Goal: Task Accomplishment & Management: Complete application form

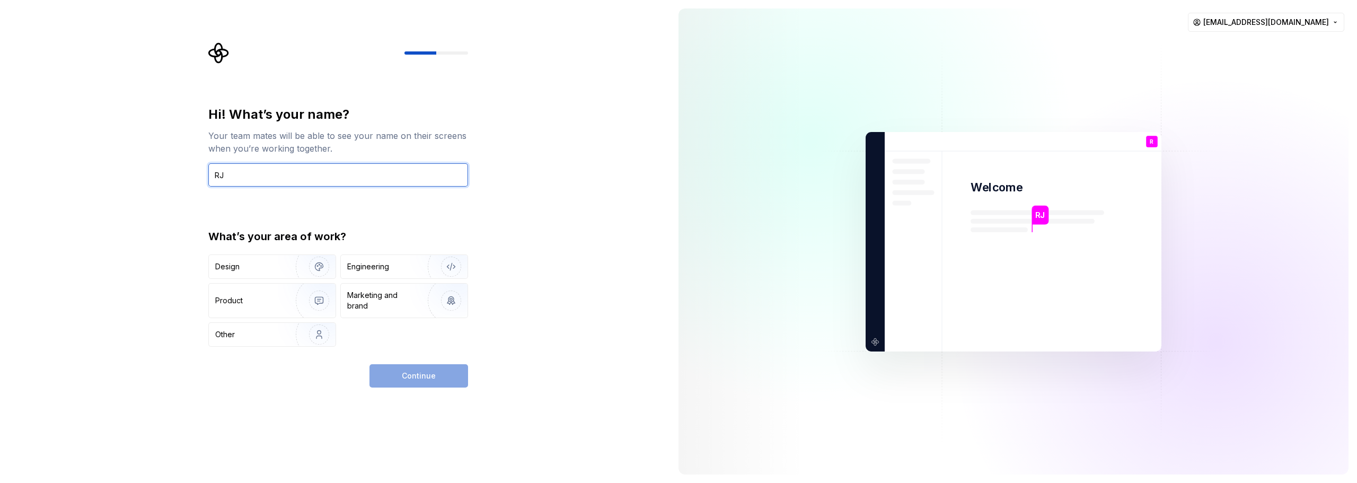
type input "RJ"
click at [445, 374] on div "Continue" at bounding box center [419, 375] width 99 height 23
click at [292, 270] on img "button" at bounding box center [312, 266] width 68 height 71
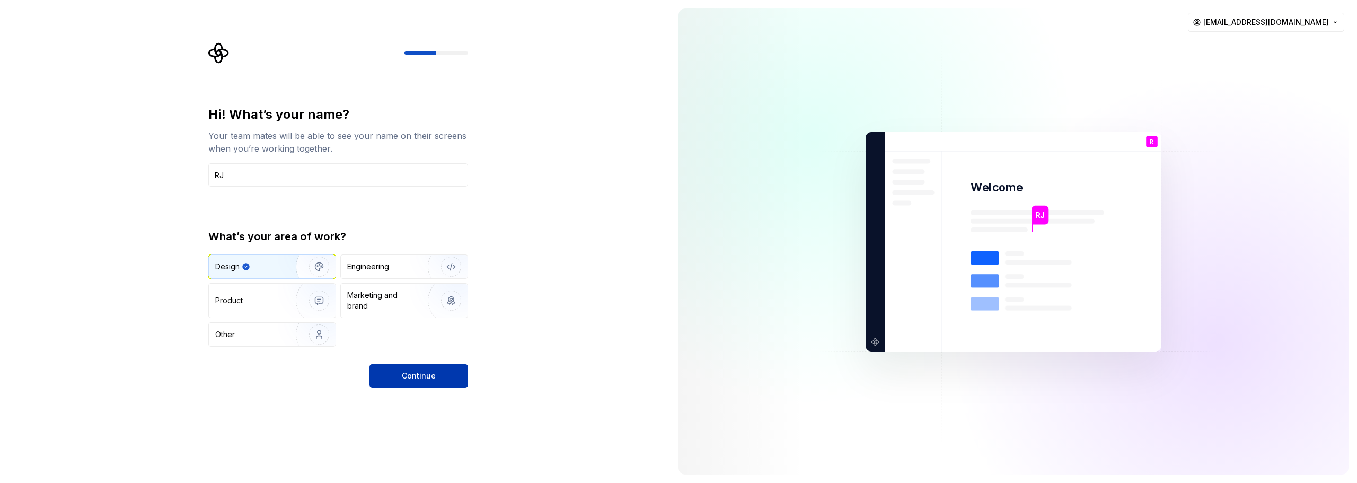
click at [427, 371] on span "Continue" at bounding box center [419, 376] width 34 height 11
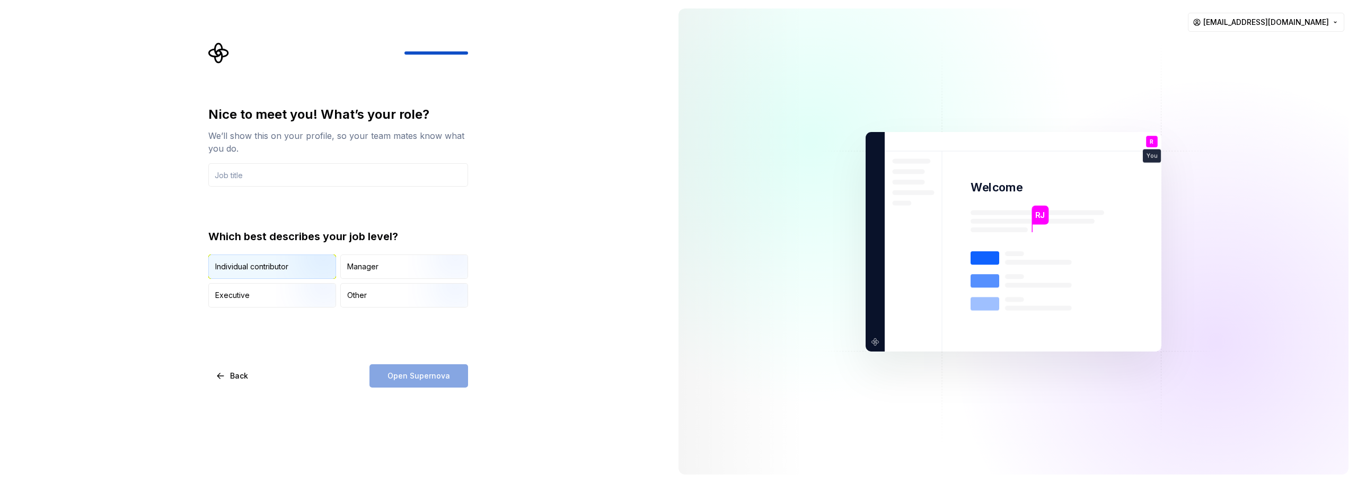
click at [264, 261] on div "Individual contributor" at bounding box center [272, 266] width 127 height 23
click at [303, 178] on input "text" at bounding box center [338, 174] width 260 height 23
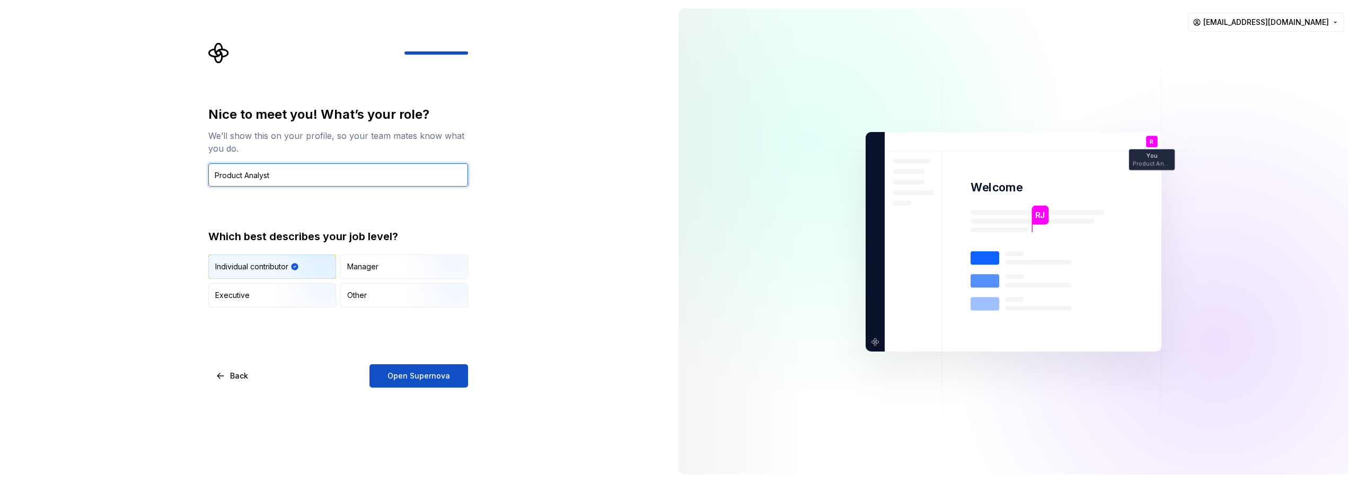
type input "Product Analyst"
click at [454, 377] on button "Open Supernova" at bounding box center [419, 375] width 99 height 23
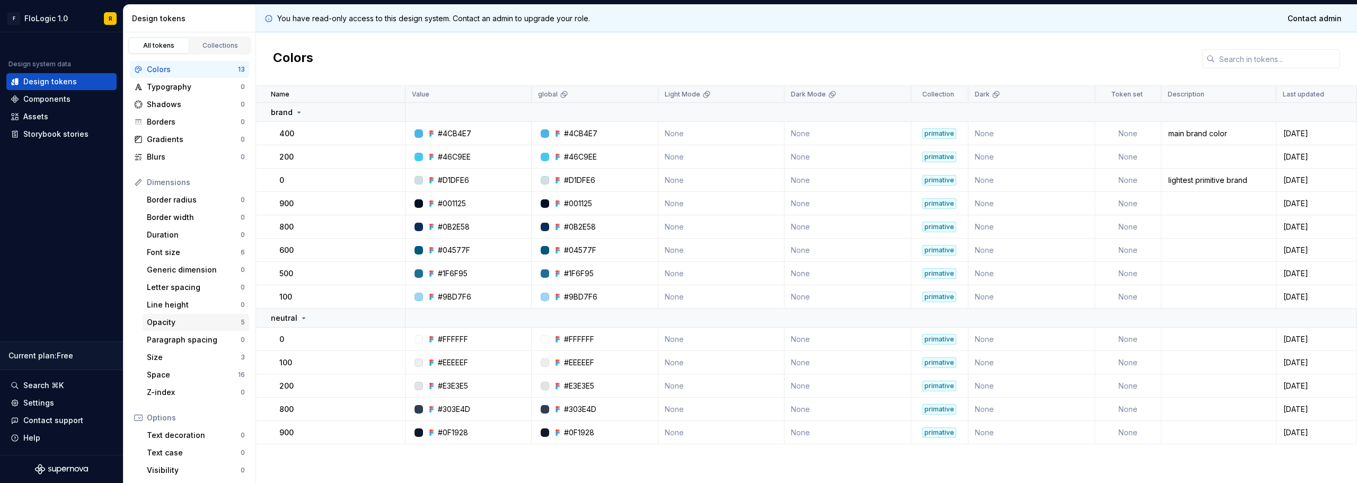
click at [184, 321] on div "Opacity" at bounding box center [194, 322] width 94 height 11
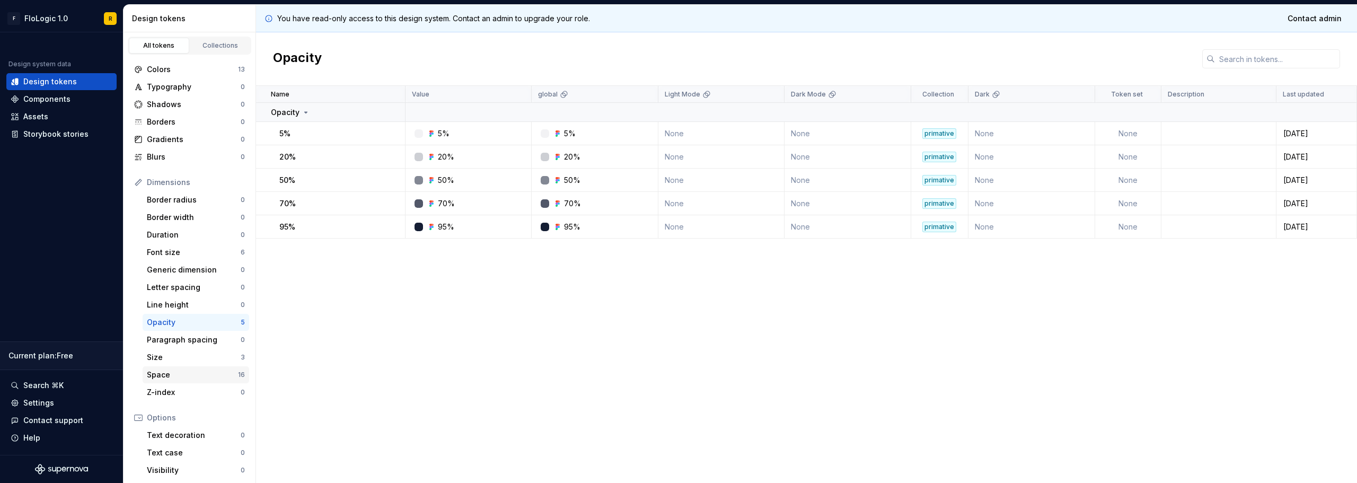
click at [185, 381] on div "Space 16" at bounding box center [196, 374] width 107 height 17
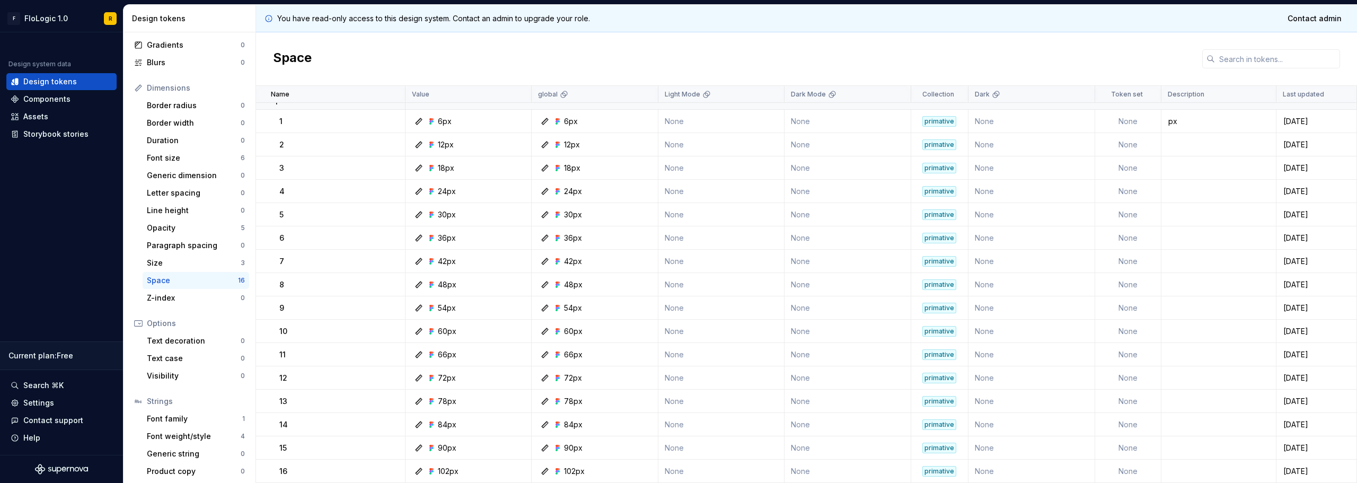
scroll to position [98, 0]
click at [177, 422] on div "Font family 1" at bounding box center [196, 415] width 107 height 17
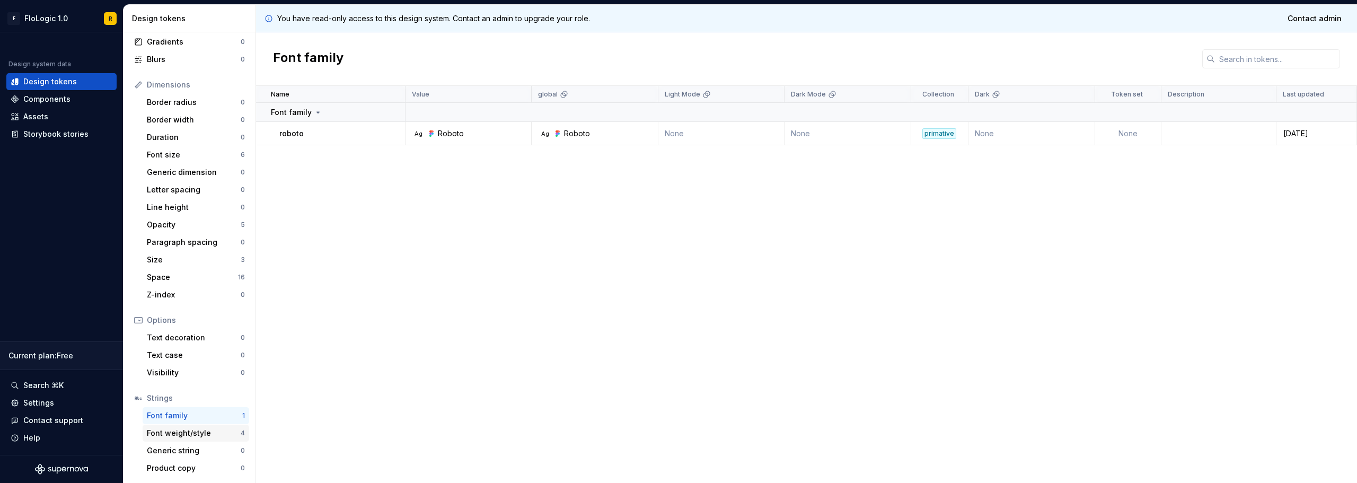
click at [179, 435] on div "Font weight/style" at bounding box center [194, 433] width 94 height 11
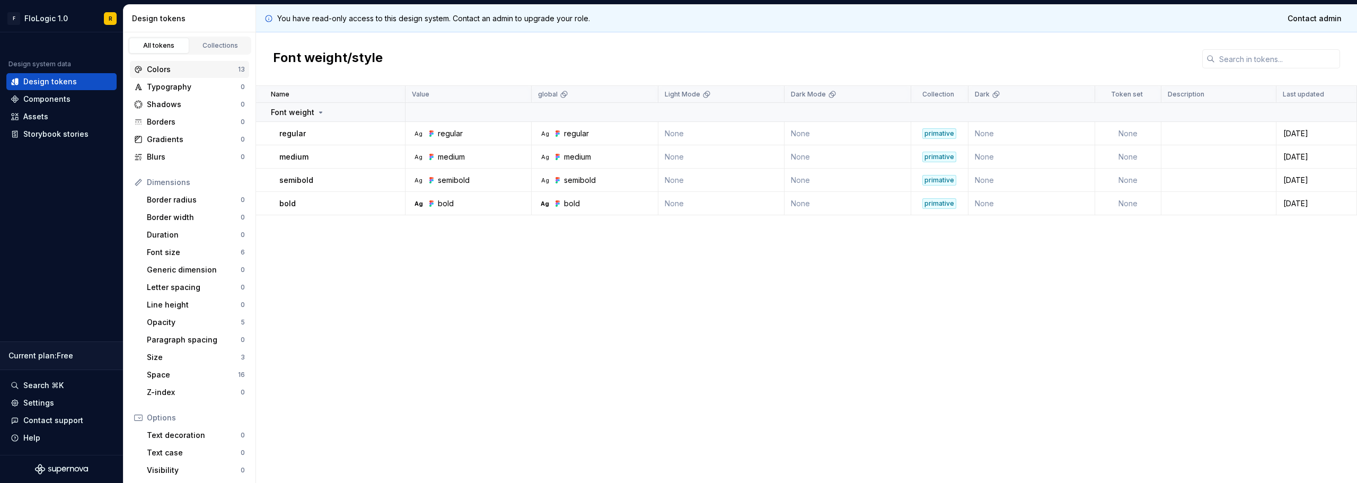
click at [199, 75] on div "Colors 13" at bounding box center [189, 69] width 119 height 17
